Goal: Task Accomplishment & Management: Manage account settings

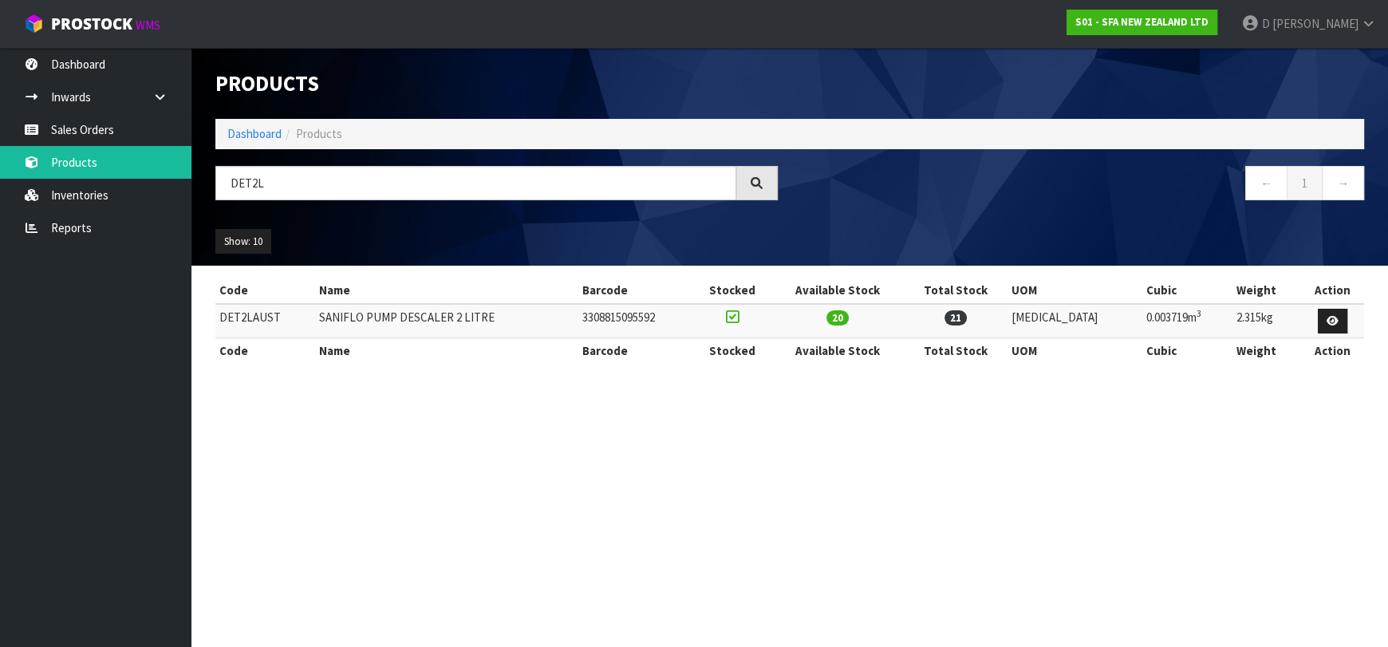
click at [120, 117] on link "Sales Orders" at bounding box center [95, 129] width 191 height 33
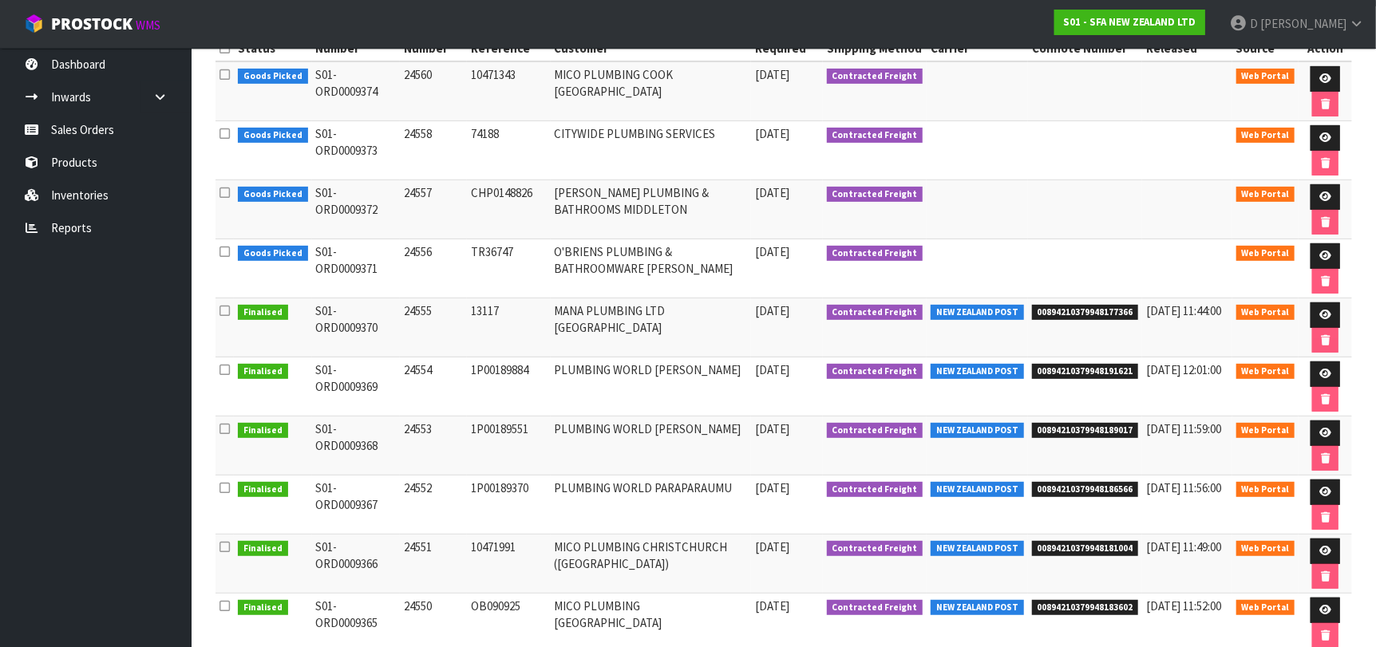
scroll to position [239, 0]
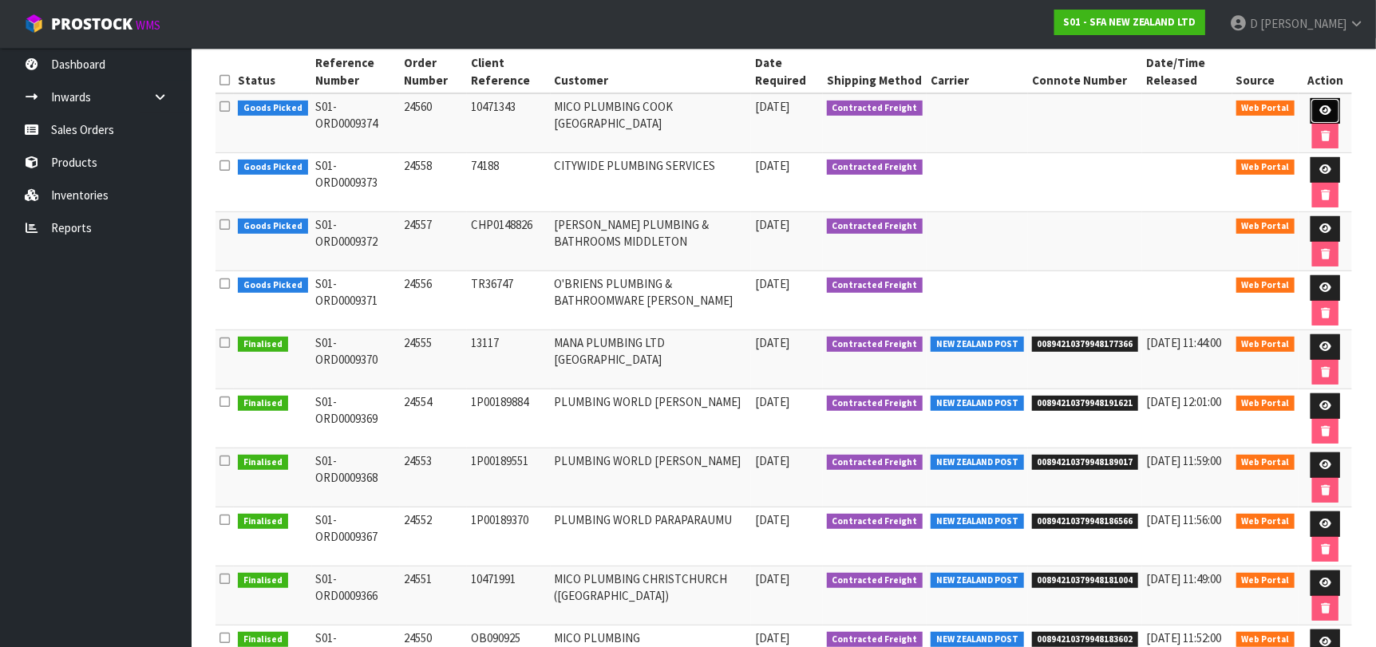
click at [1325, 109] on icon at bounding box center [1325, 110] width 12 height 10
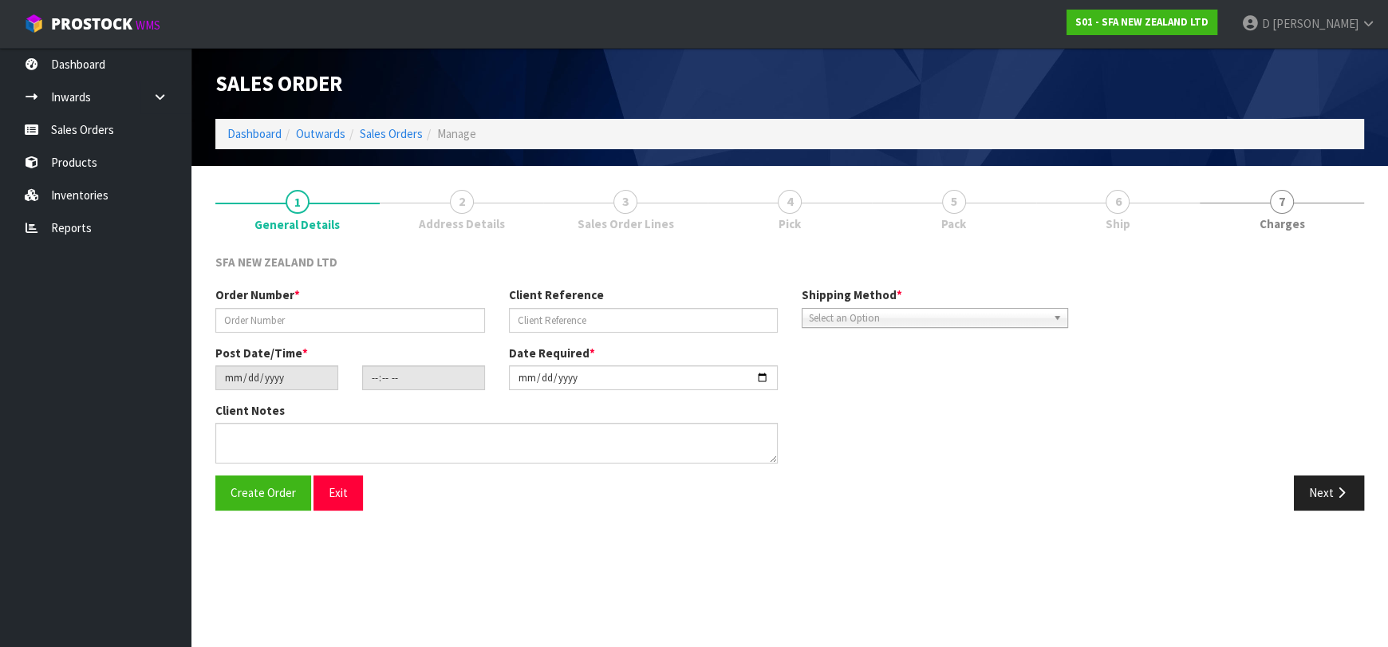
type input "24560"
type input "10471343"
type input "[DATE]"
type input "10:43:00.000"
type input "[DATE]"
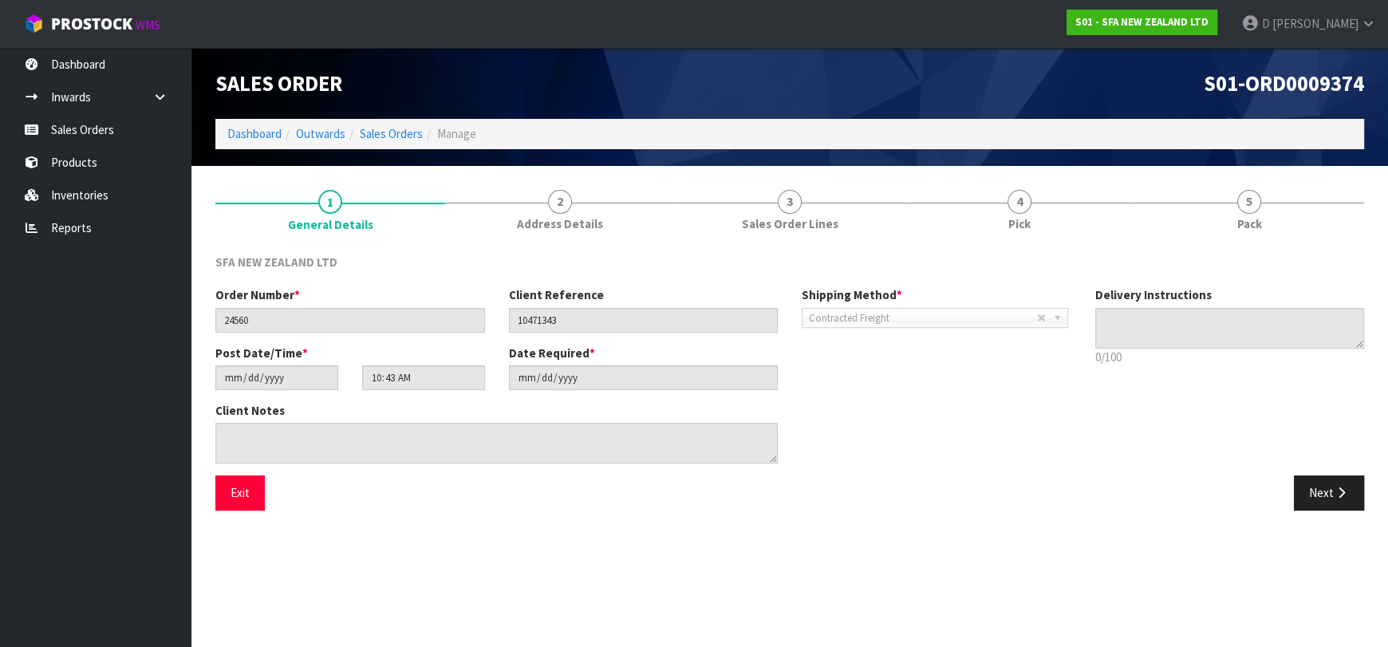
drag, startPoint x: 973, startPoint y: 256, endPoint x: 980, endPoint y: 247, distance: 11.3
click at [977, 251] on div "SFA NEW ZEALAND LTD Order Number * 24560 Client Reference 10471343 Shipping Met…" at bounding box center [789, 382] width 1149 height 281
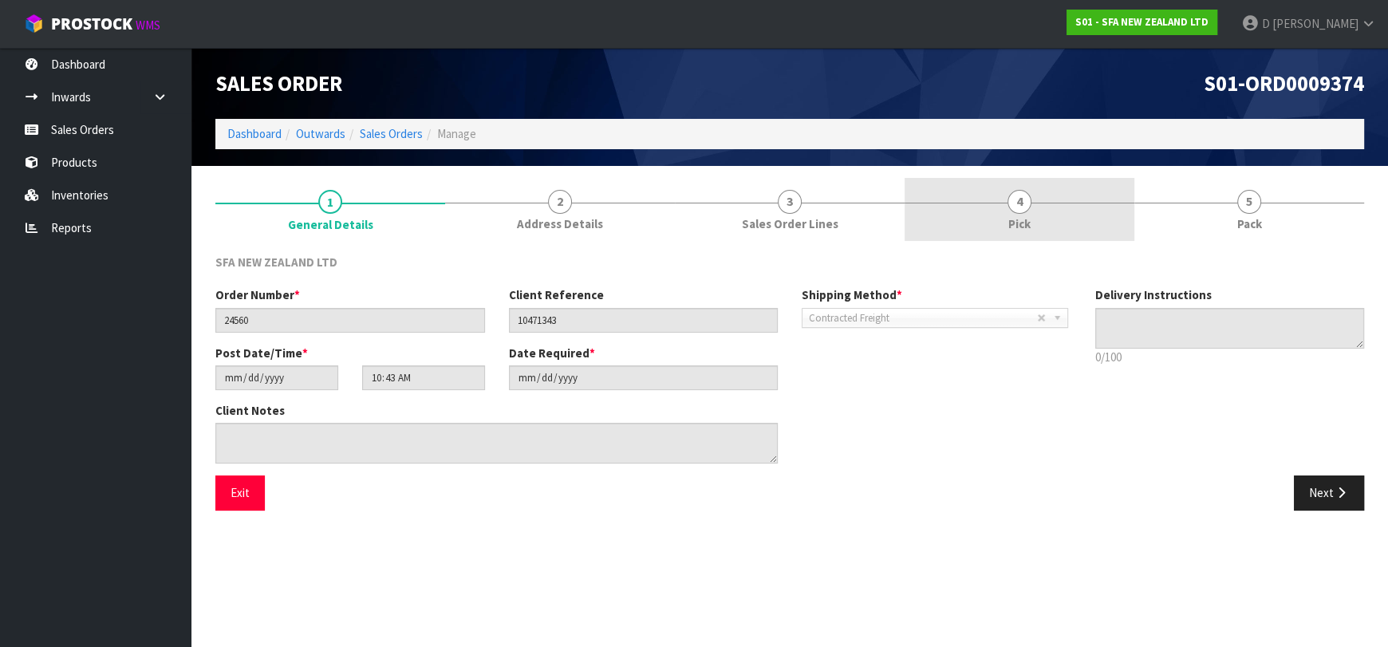
click at [995, 229] on link "4 Pick" at bounding box center [1020, 209] width 230 height 63
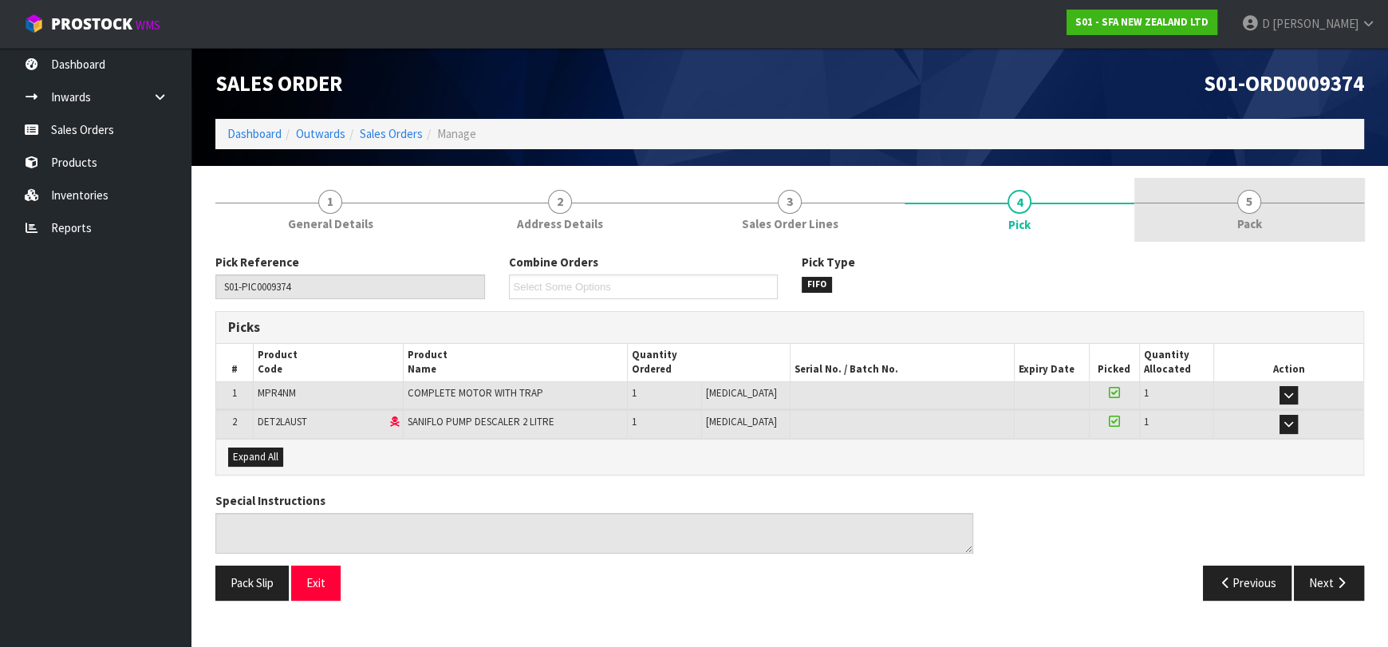
click at [1260, 191] on link "5 Pack" at bounding box center [1250, 209] width 230 height 63
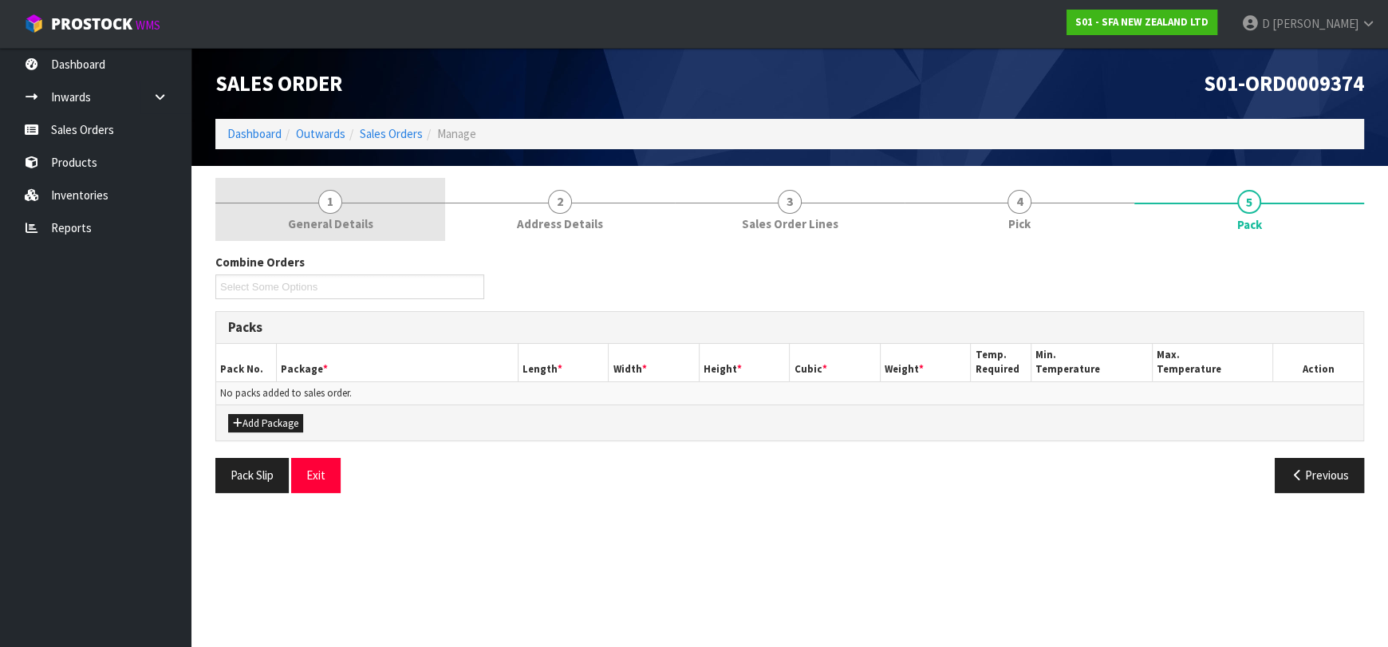
click at [283, 190] on link "1 General Details" at bounding box center [330, 209] width 230 height 63
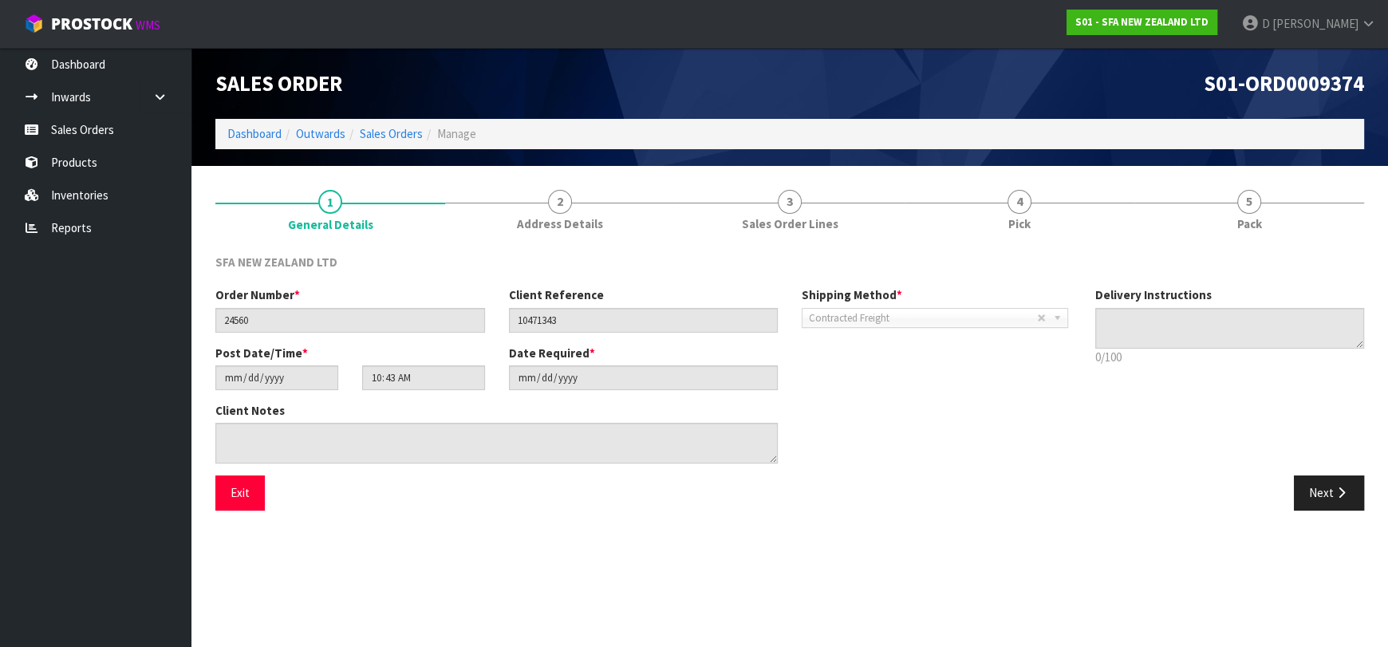
click at [544, 247] on div "SFA NEW ZEALAND LTD Order Number * 24560 Client Reference 10471343 Shipping Met…" at bounding box center [789, 382] width 1149 height 281
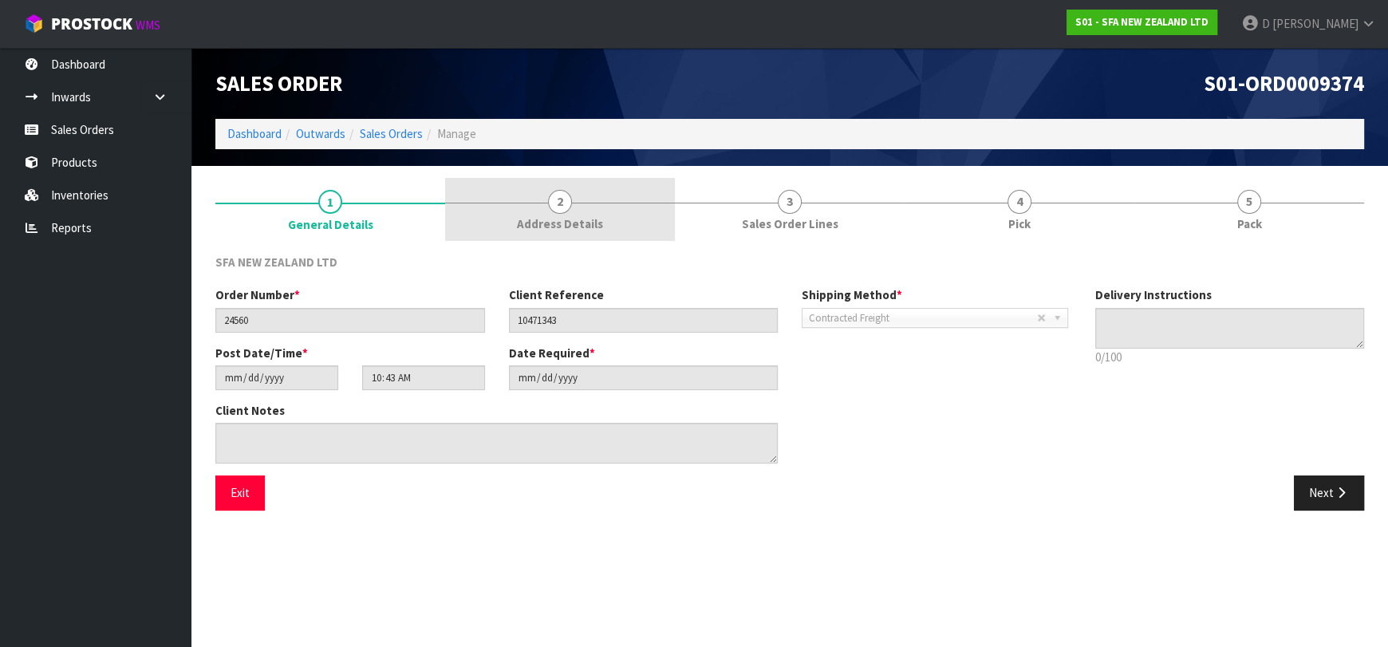
click at [539, 237] on link "2 Address Details" at bounding box center [560, 209] width 230 height 63
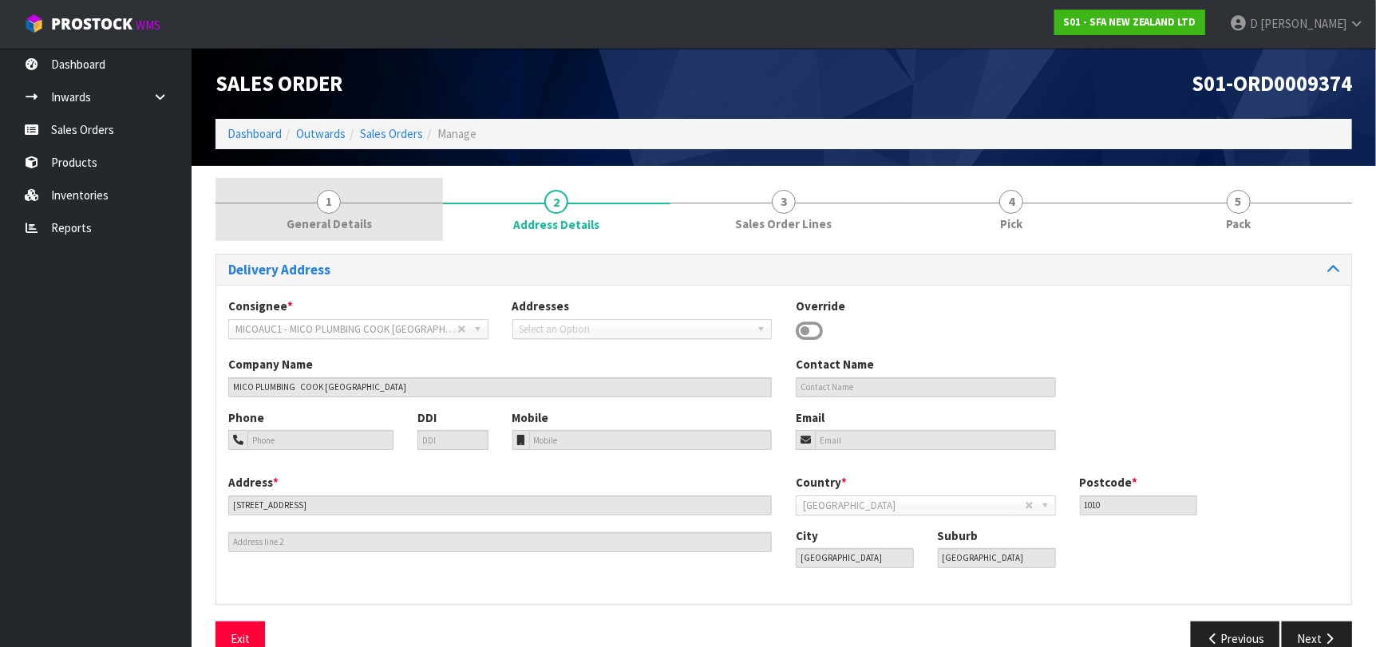
click at [396, 207] on link "1 General Details" at bounding box center [328, 209] width 227 height 63
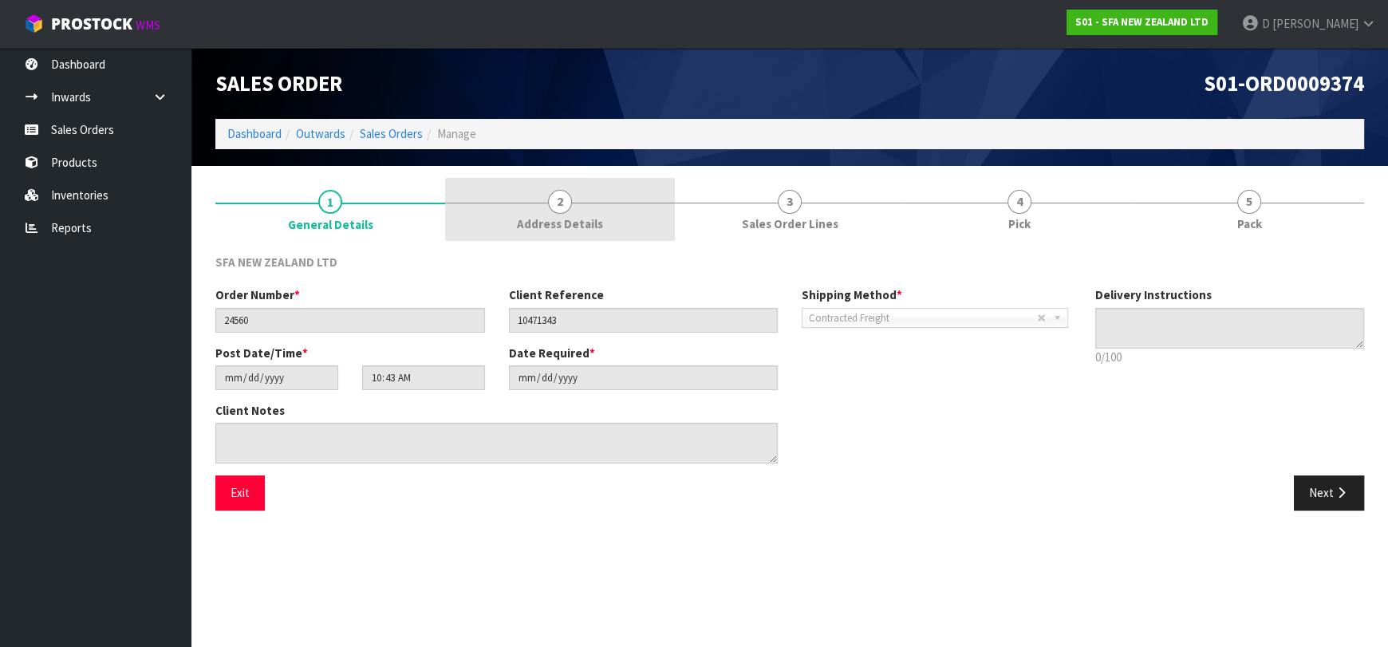
click at [592, 235] on link "2 Address Details" at bounding box center [560, 209] width 230 height 63
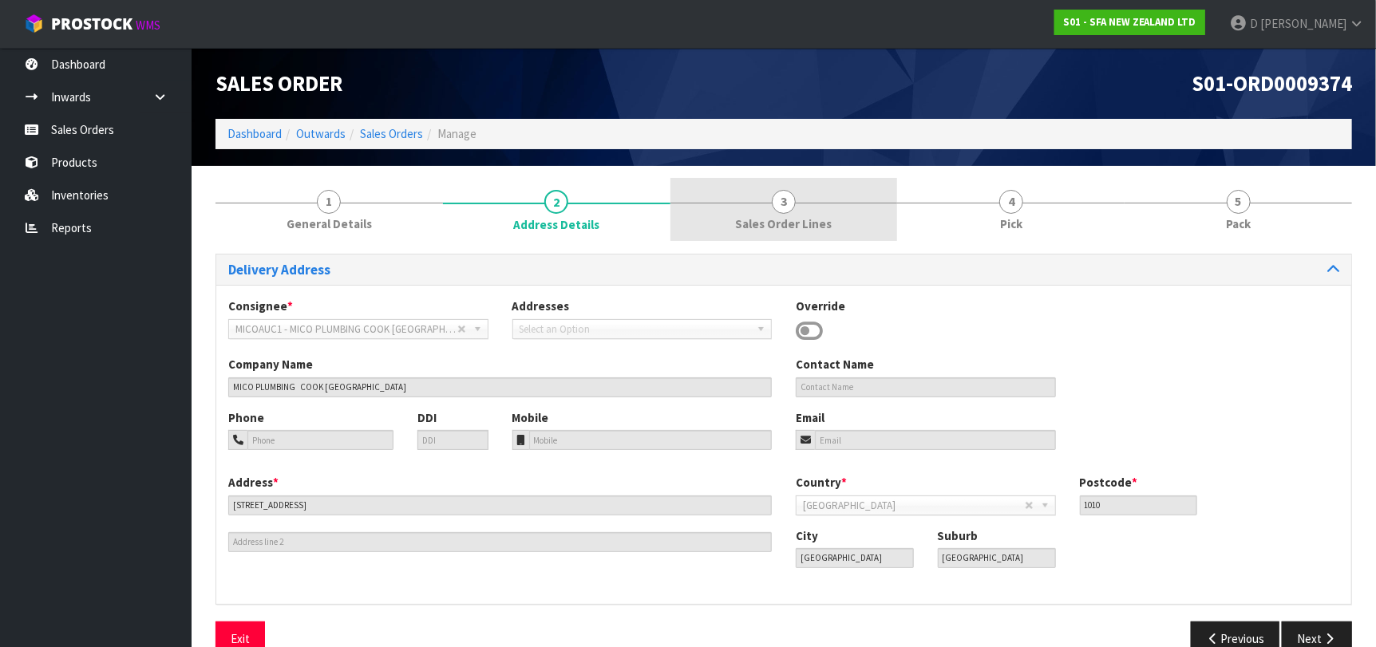
click at [787, 235] on link "3 Sales Order Lines" at bounding box center [783, 209] width 227 height 63
